Goal: Find contact information: Find contact information

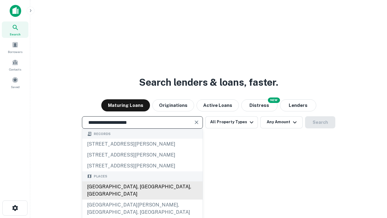
click at [142, 199] on div "Santa Monica, CA, USA" at bounding box center [142, 190] width 120 height 18
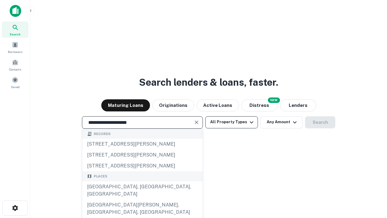
click at [232, 122] on button "All Property Types" at bounding box center [231, 122] width 53 height 12
type input "**********"
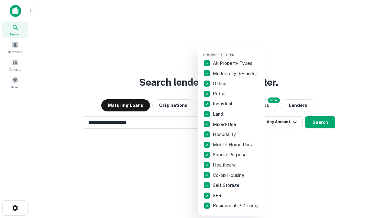
click at [236, 51] on button "button" at bounding box center [236, 51] width 66 height 0
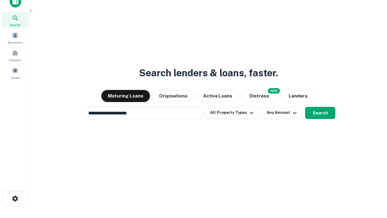
scroll to position [4, 73]
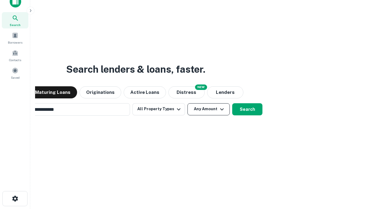
click at [187, 103] on button "Any Amount" at bounding box center [208, 109] width 42 height 12
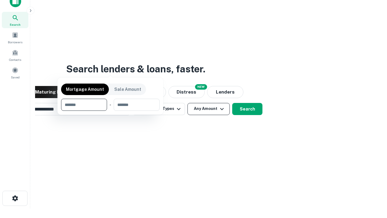
scroll to position [44, 171]
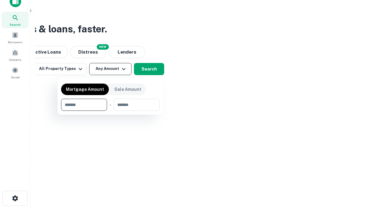
type input "*******"
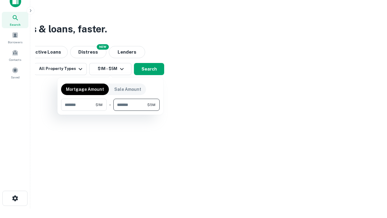
type input "*******"
click at [110, 111] on button "button" at bounding box center [110, 111] width 99 height 0
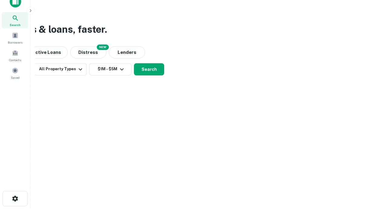
scroll to position [4, 112]
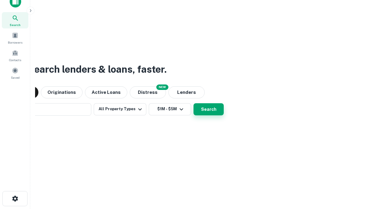
click at [193, 103] on button "Search" at bounding box center [208, 109] width 30 height 12
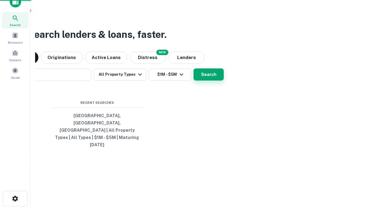
scroll to position [16, 171]
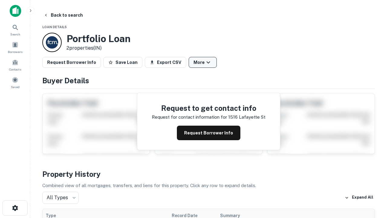
click at [202, 62] on button "More" at bounding box center [203, 62] width 28 height 11
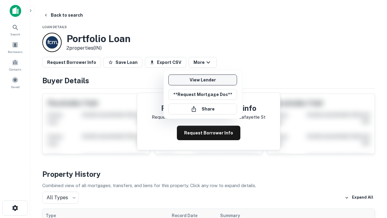
click at [202, 80] on link "View Lender" at bounding box center [202, 79] width 69 height 11
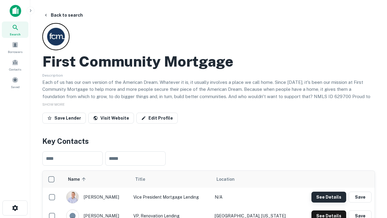
click at [329, 196] on button "See Details" at bounding box center [328, 196] width 35 height 11
